Goal: Task Accomplishment & Management: Use online tool/utility

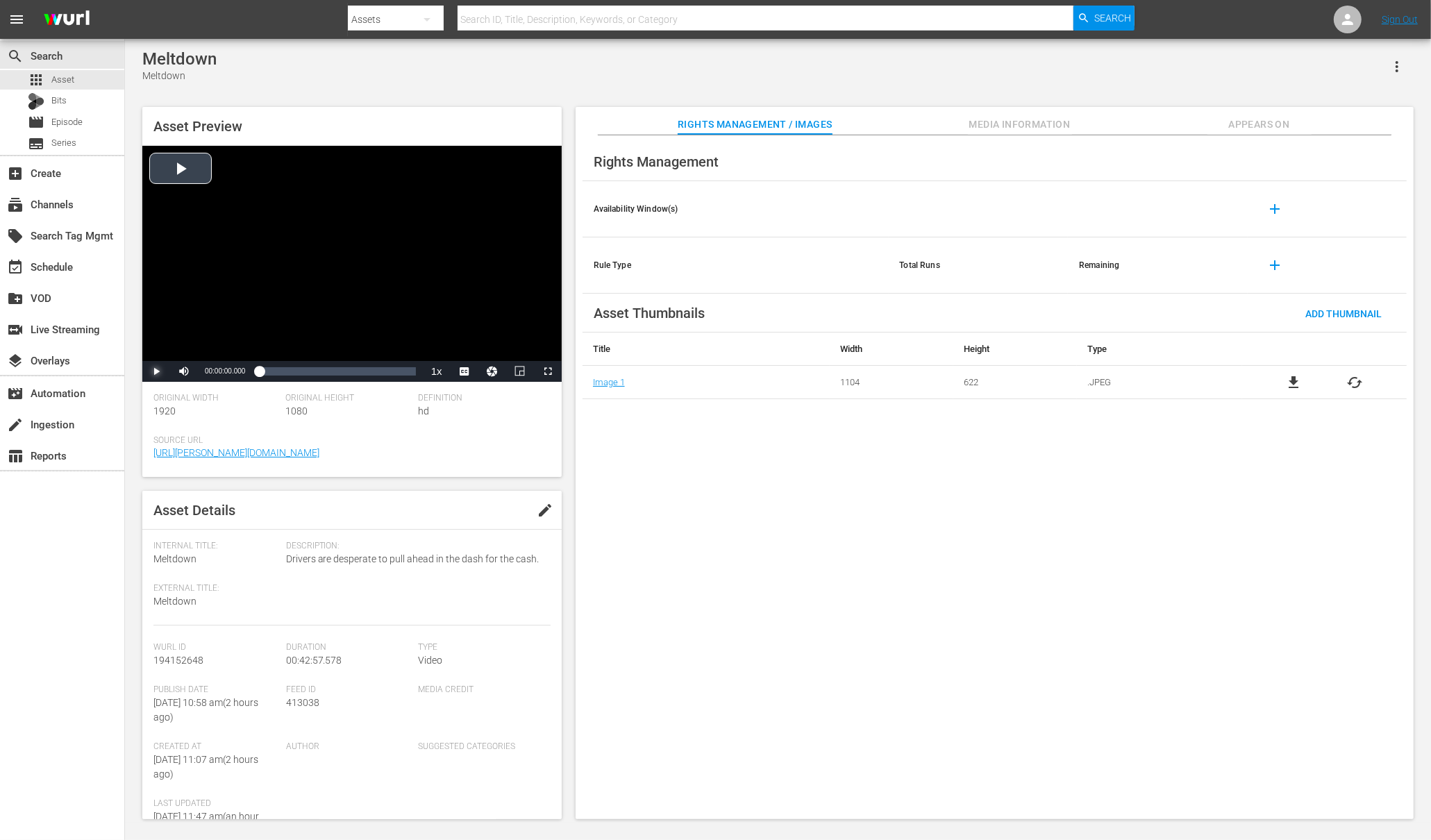
click at [157, 372] on span "Video Player" at bounding box center [157, 372] width 0 height 0
click at [474, 351] on li "swe" at bounding box center [464, 353] width 69 height 15
click at [474, 339] on span "Video Player" at bounding box center [471, 338] width 12 height 14
click at [464, 372] on span "Video Player" at bounding box center [464, 372] width 0 height 0
click at [957, 715] on div "Rights Management Availability Window(s) add Rule Type Total Runs Remaining add…" at bounding box center [994, 478] width 838 height 685
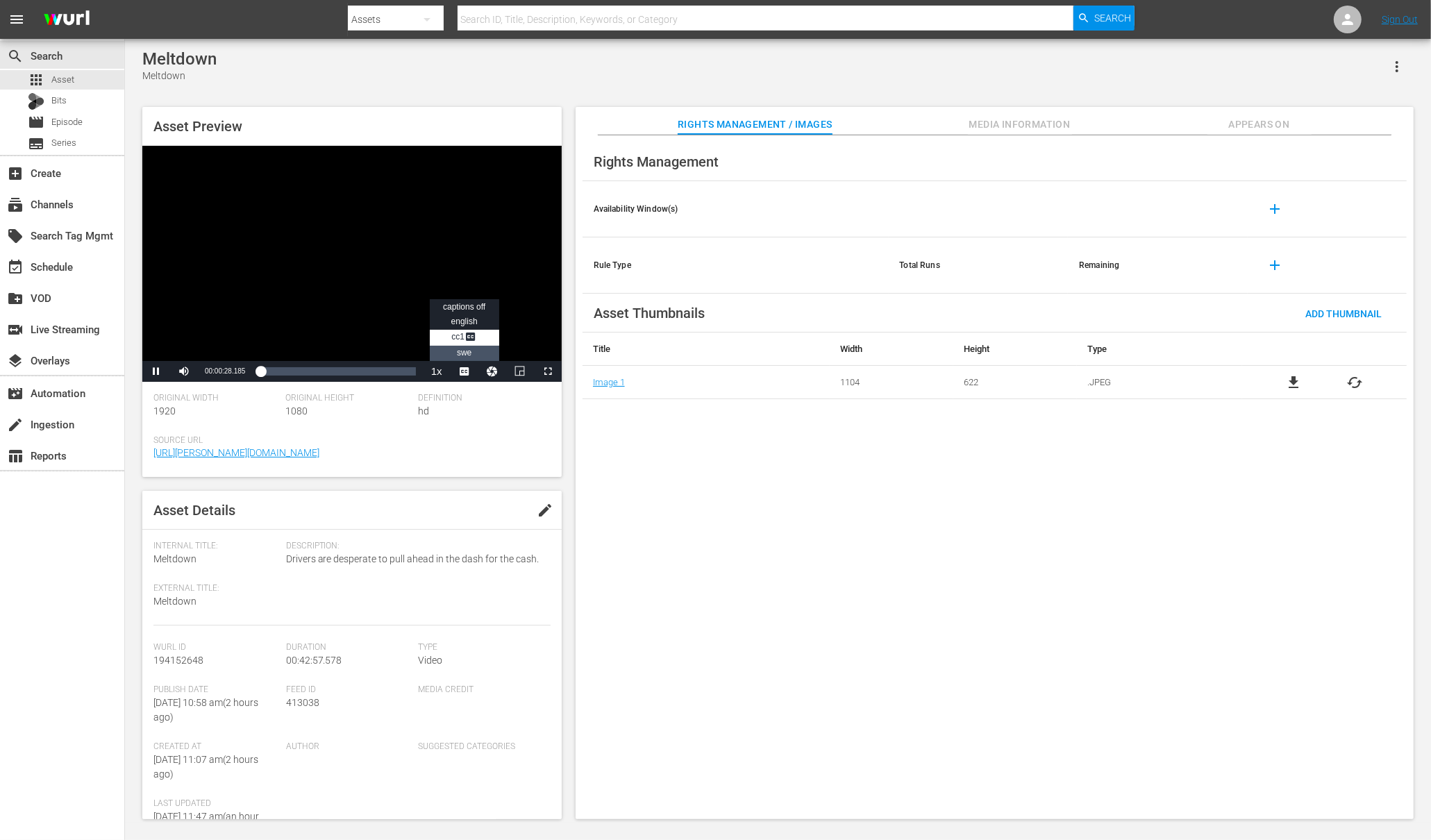
click at [467, 353] on span "swe" at bounding box center [464, 353] width 15 height 10
click at [802, 586] on div "Rights Management Availability Window(s) add Rule Type Total Runs Remaining add…" at bounding box center [994, 478] width 838 height 685
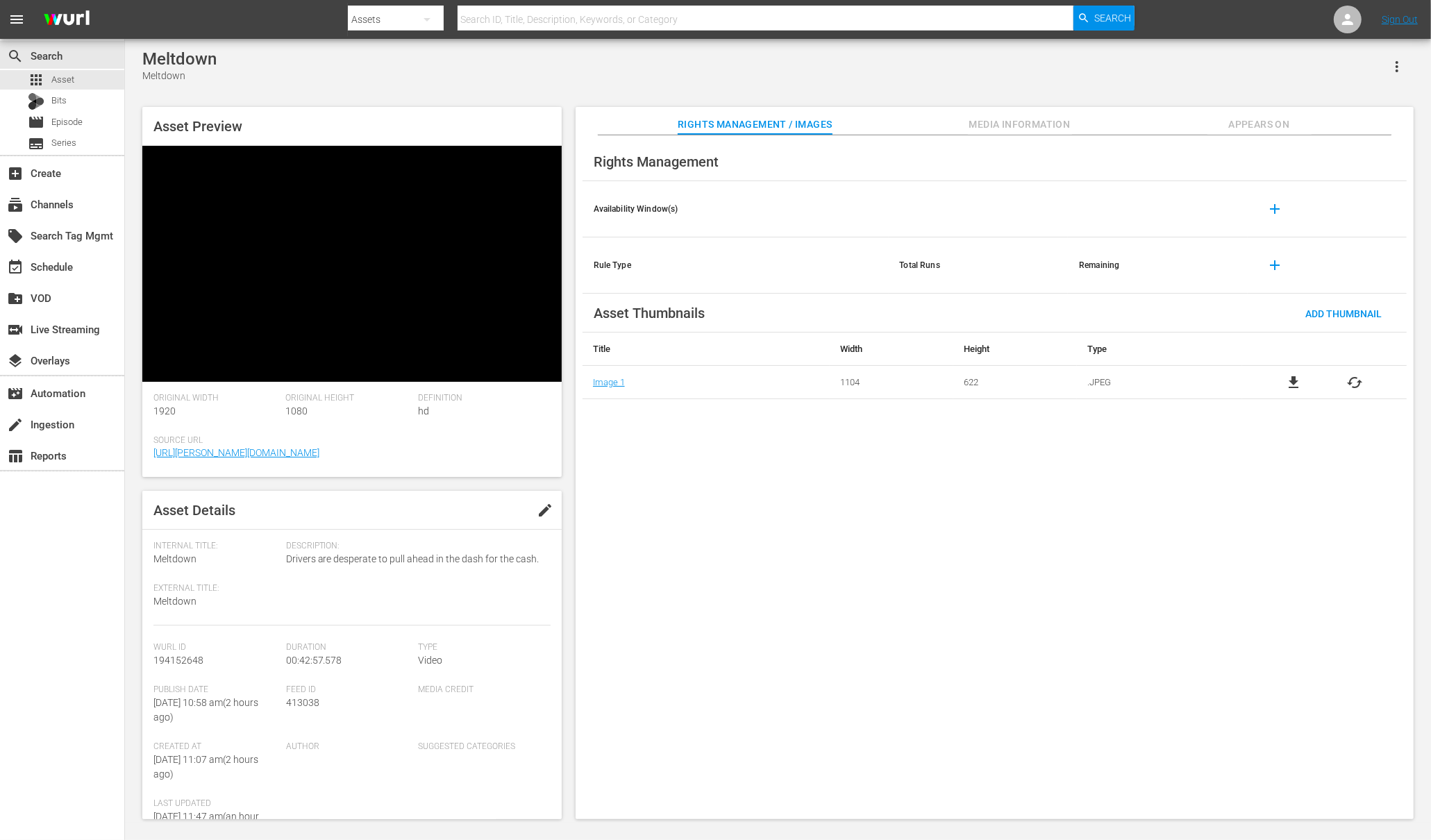
click at [751, 552] on div "Rights Management Availability Window(s) add Rule Type Total Runs Remaining add…" at bounding box center [994, 478] width 838 height 685
click at [184, 372] on span "Video Player" at bounding box center [184, 372] width 0 height 0
